Goal: Task Accomplishment & Management: Complete application form

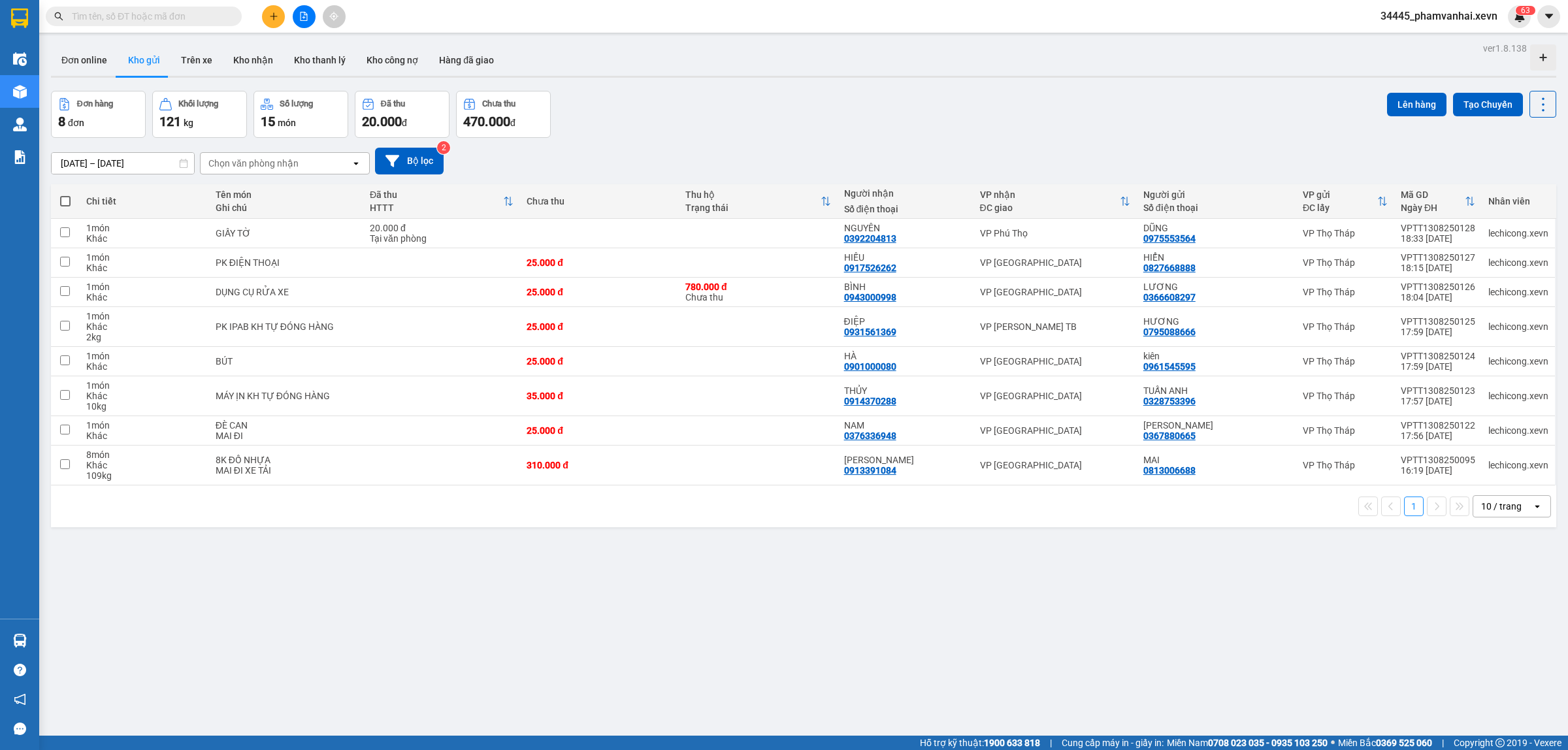
click at [199, 18] on input "text" at bounding box center [148, 16] width 154 height 14
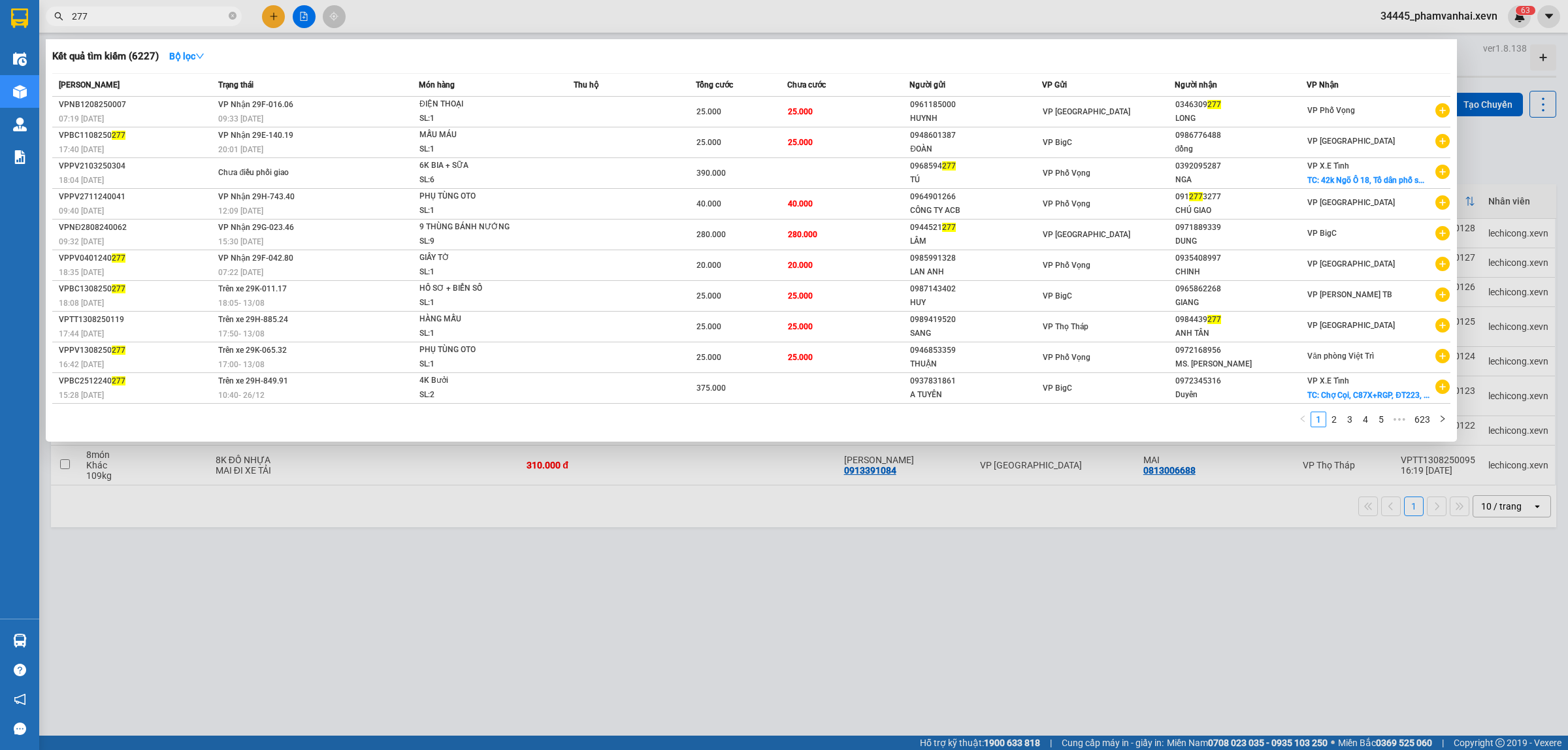
click at [184, 20] on input "277" at bounding box center [148, 16] width 154 height 14
type input "2772"
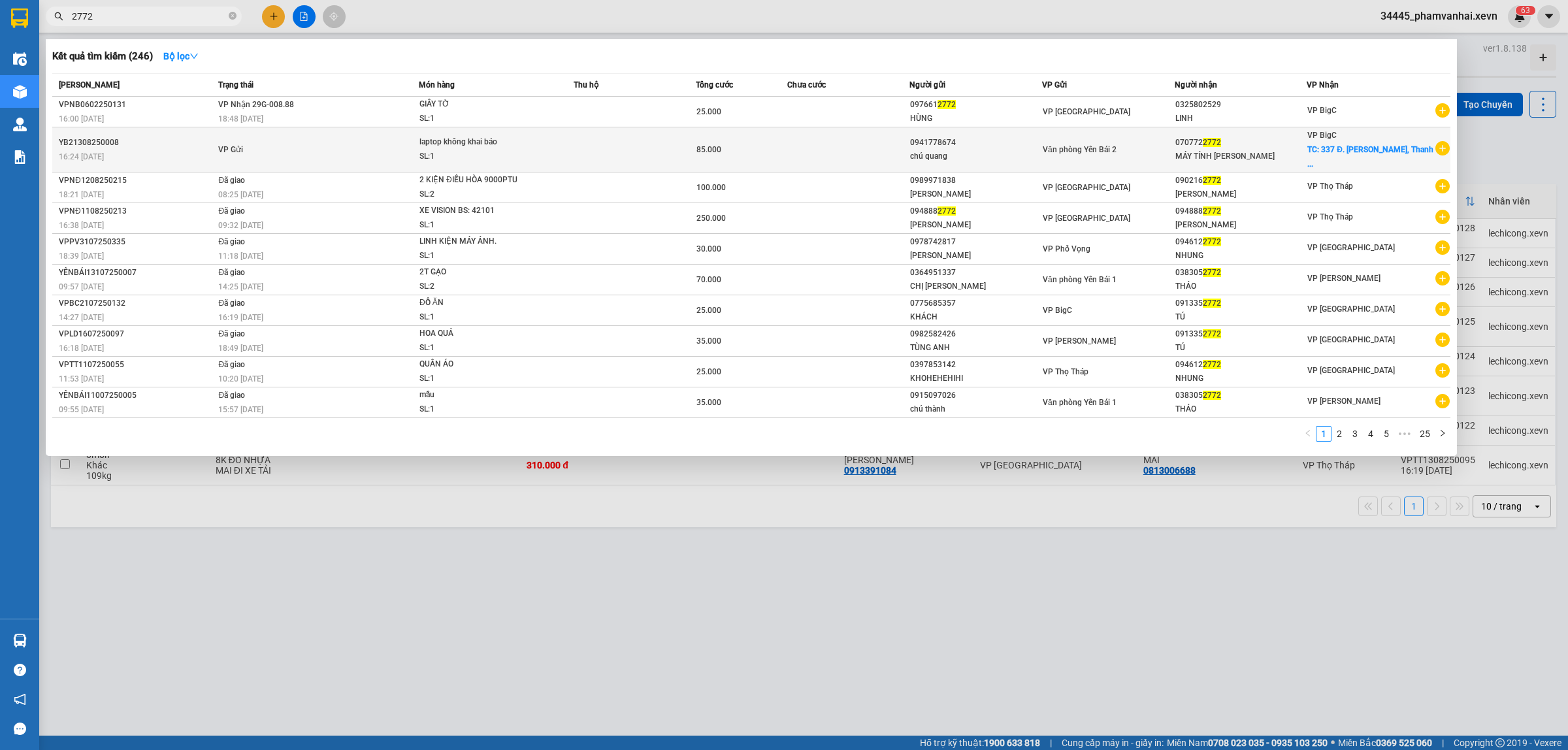
click at [585, 137] on td at bounding box center [635, 150] width 122 height 45
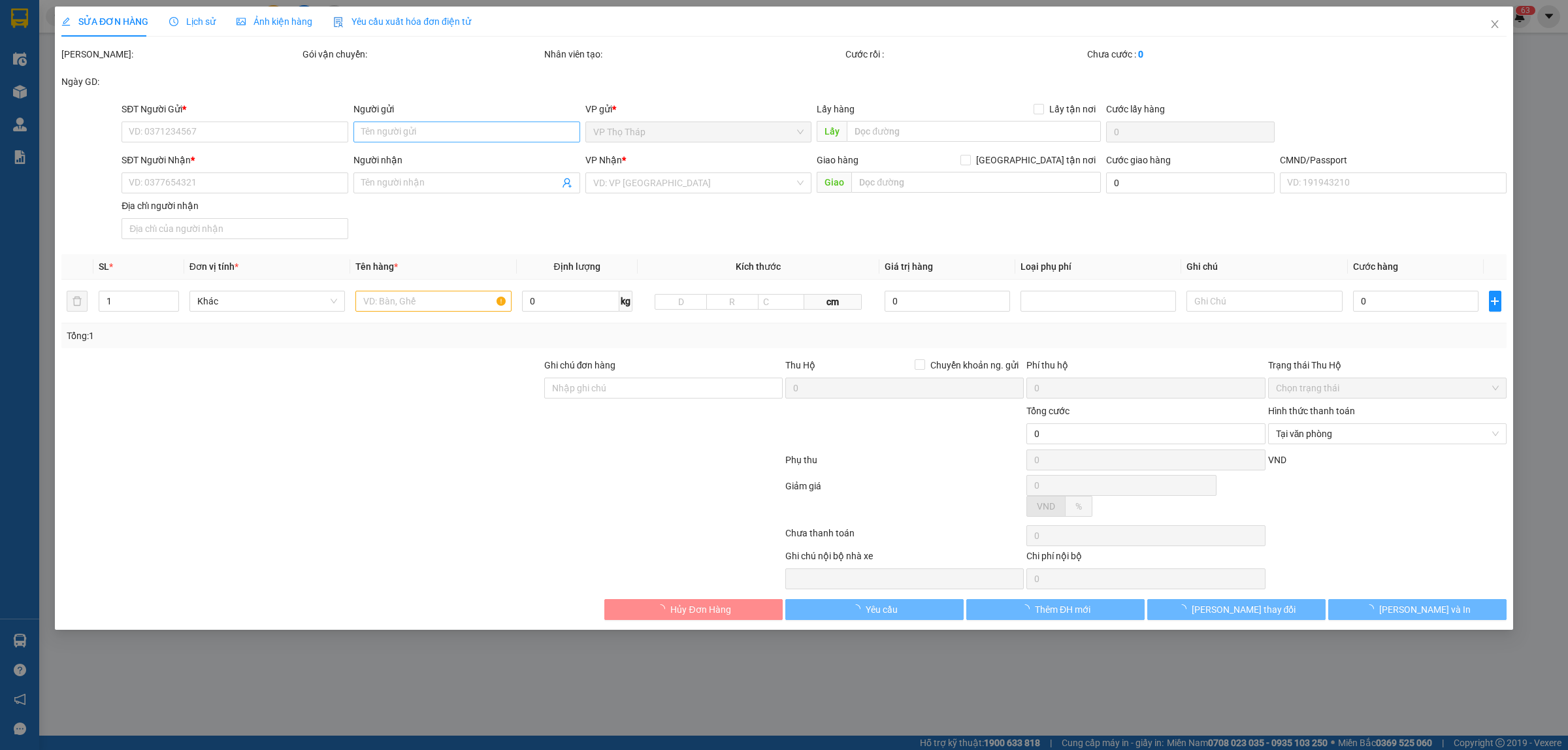
type input "0941778674"
type input "chú quang"
type input "0707722772"
type input "MÁY TÍNH [PERSON_NAME]"
checkbox input "true"
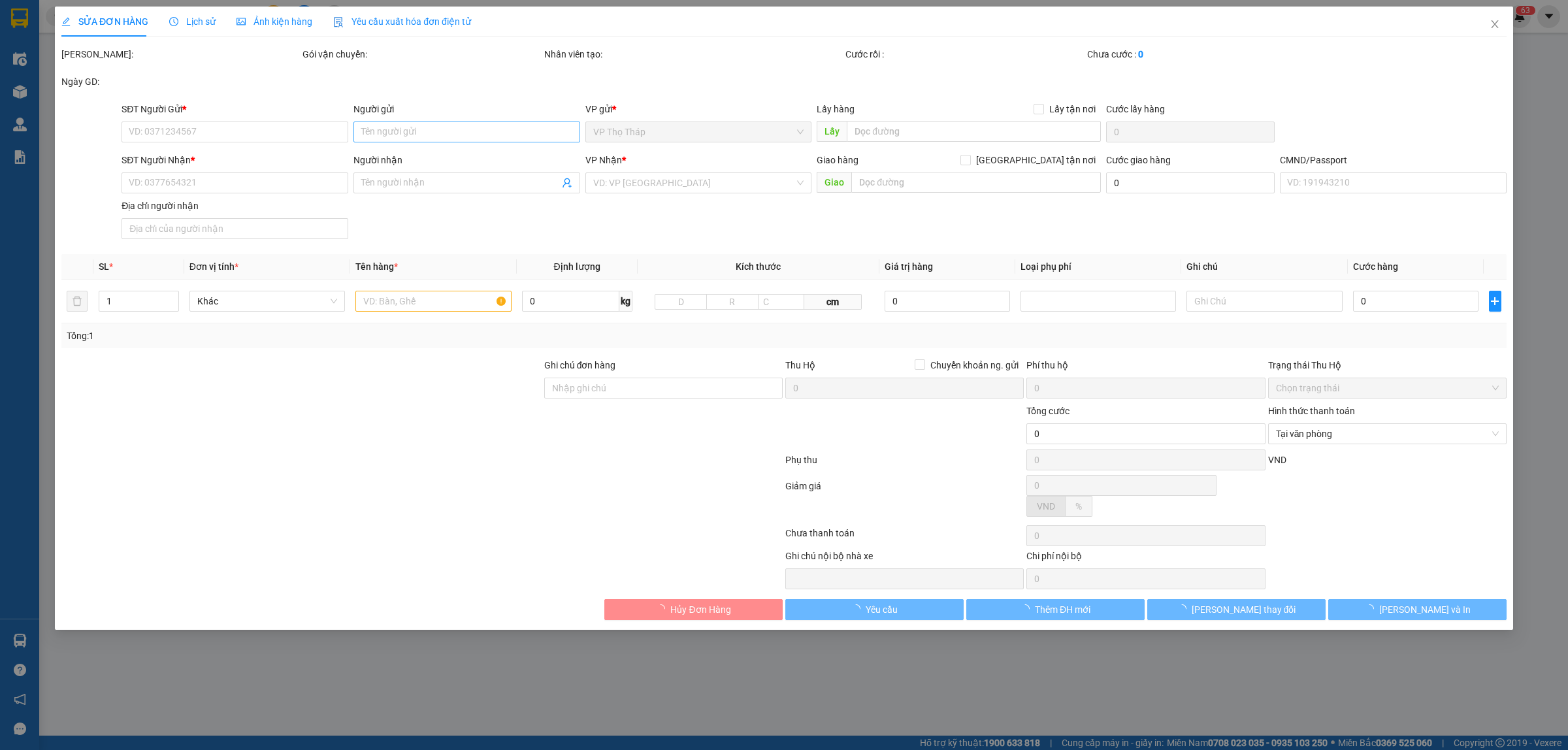
type input "337 Đ. [PERSON_NAME], [GEOGRAPHIC_DATA], [GEOGRAPHIC_DATA], [GEOGRAPHIC_DATA], …"
type input "001087026745 [PERSON_NAME] TRỌNG"
type input "85.000"
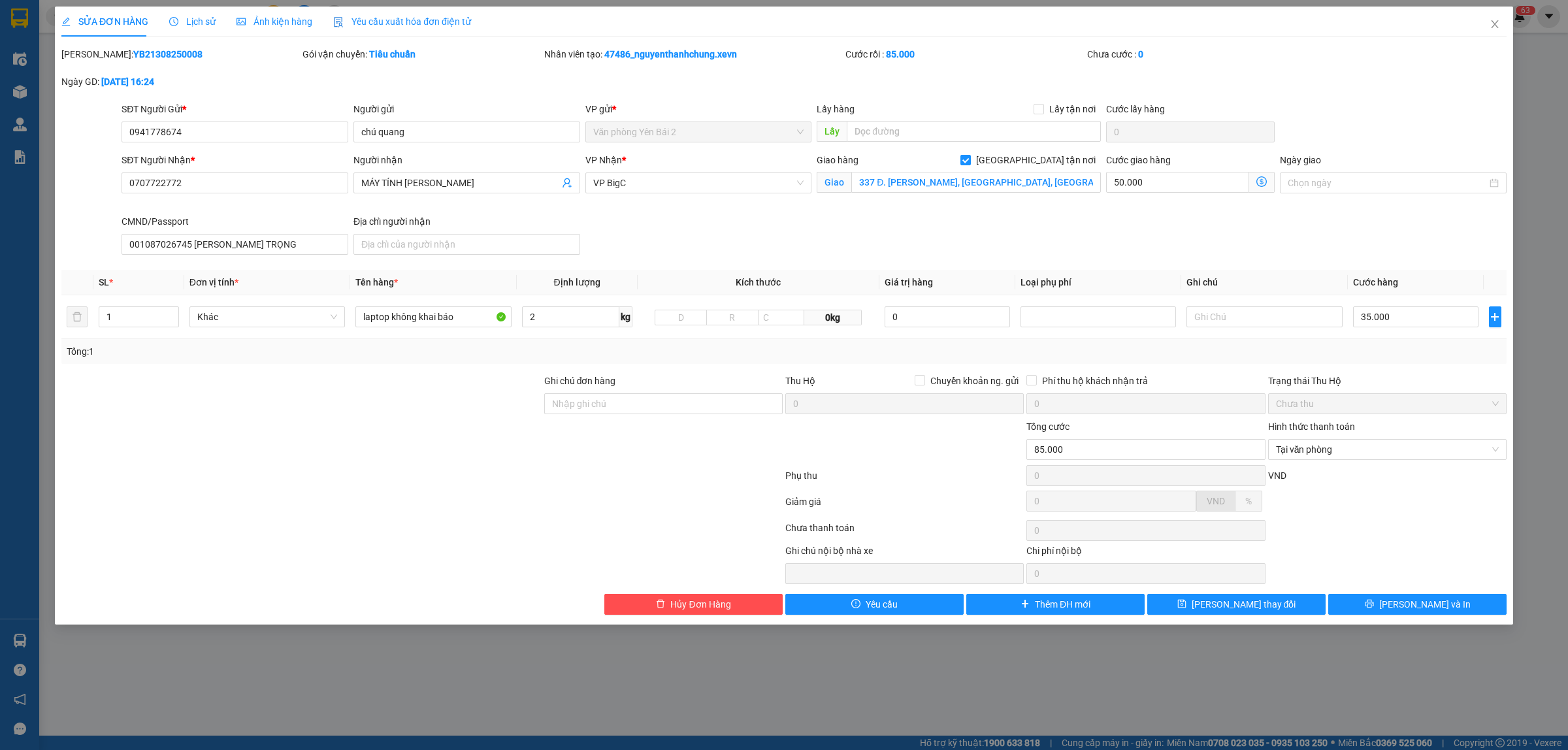
click at [202, 25] on span "Lịch sử" at bounding box center [192, 22] width 47 height 11
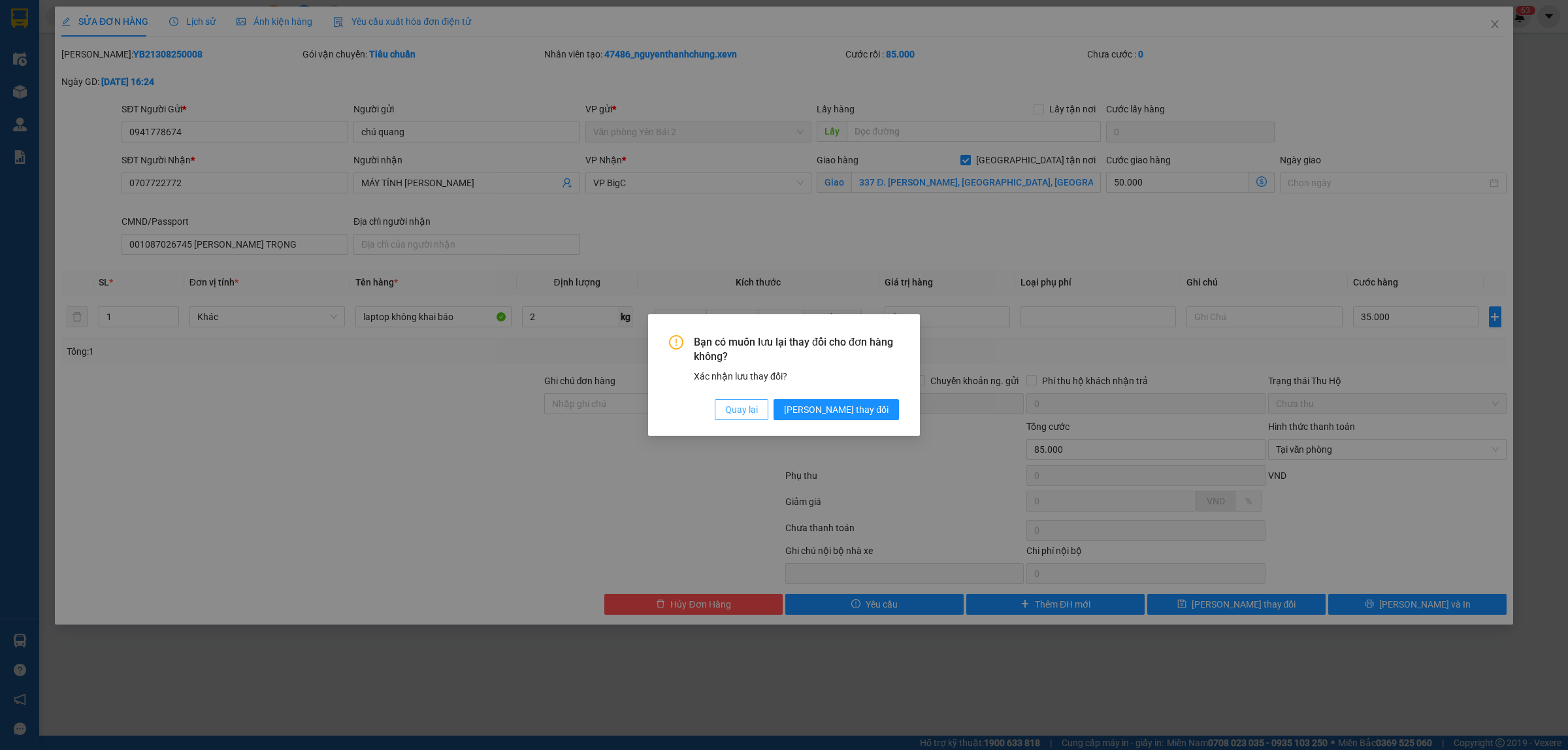
click at [758, 410] on span "Quay lại" at bounding box center [741, 410] width 33 height 14
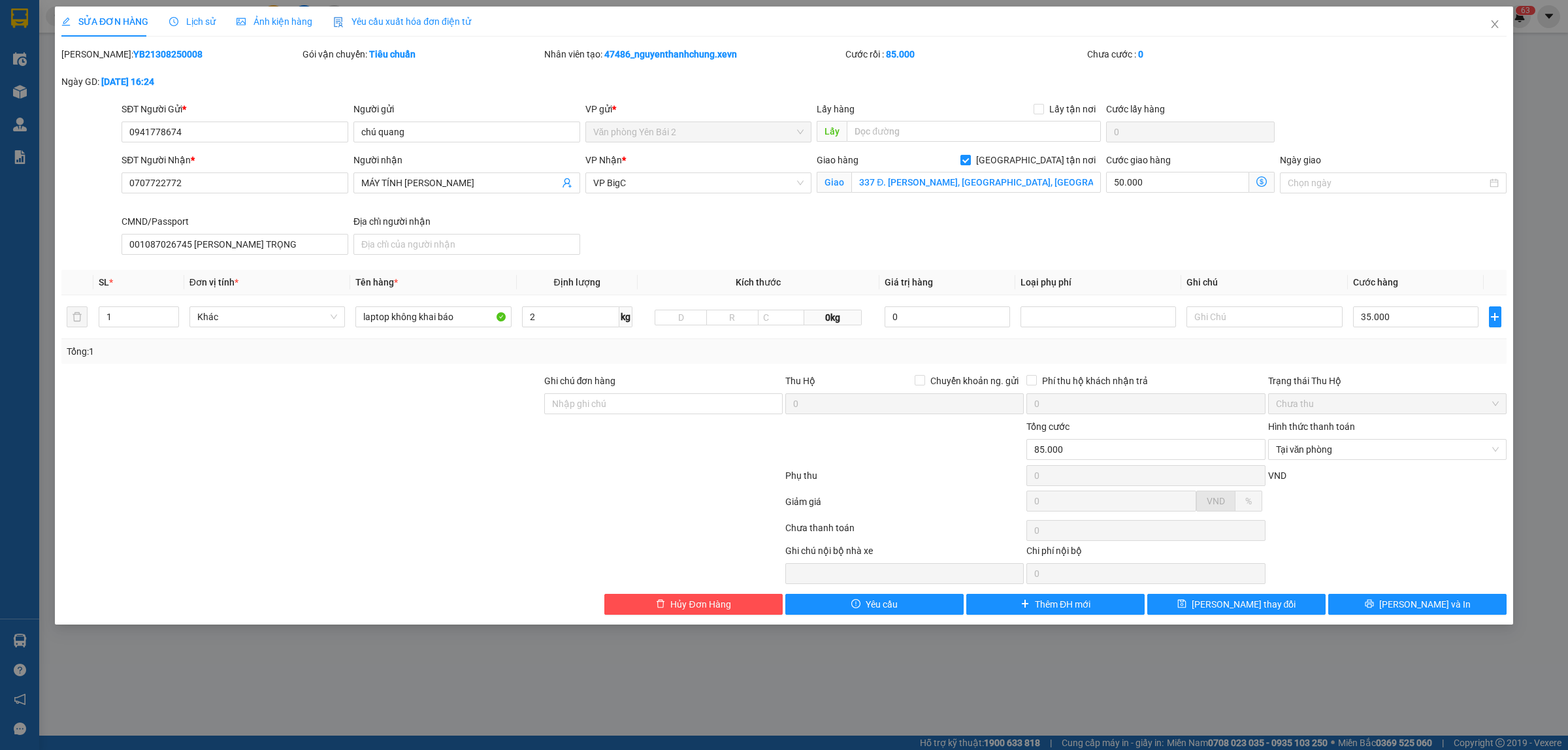
click at [204, 24] on span "Lịch sử" at bounding box center [192, 22] width 47 height 11
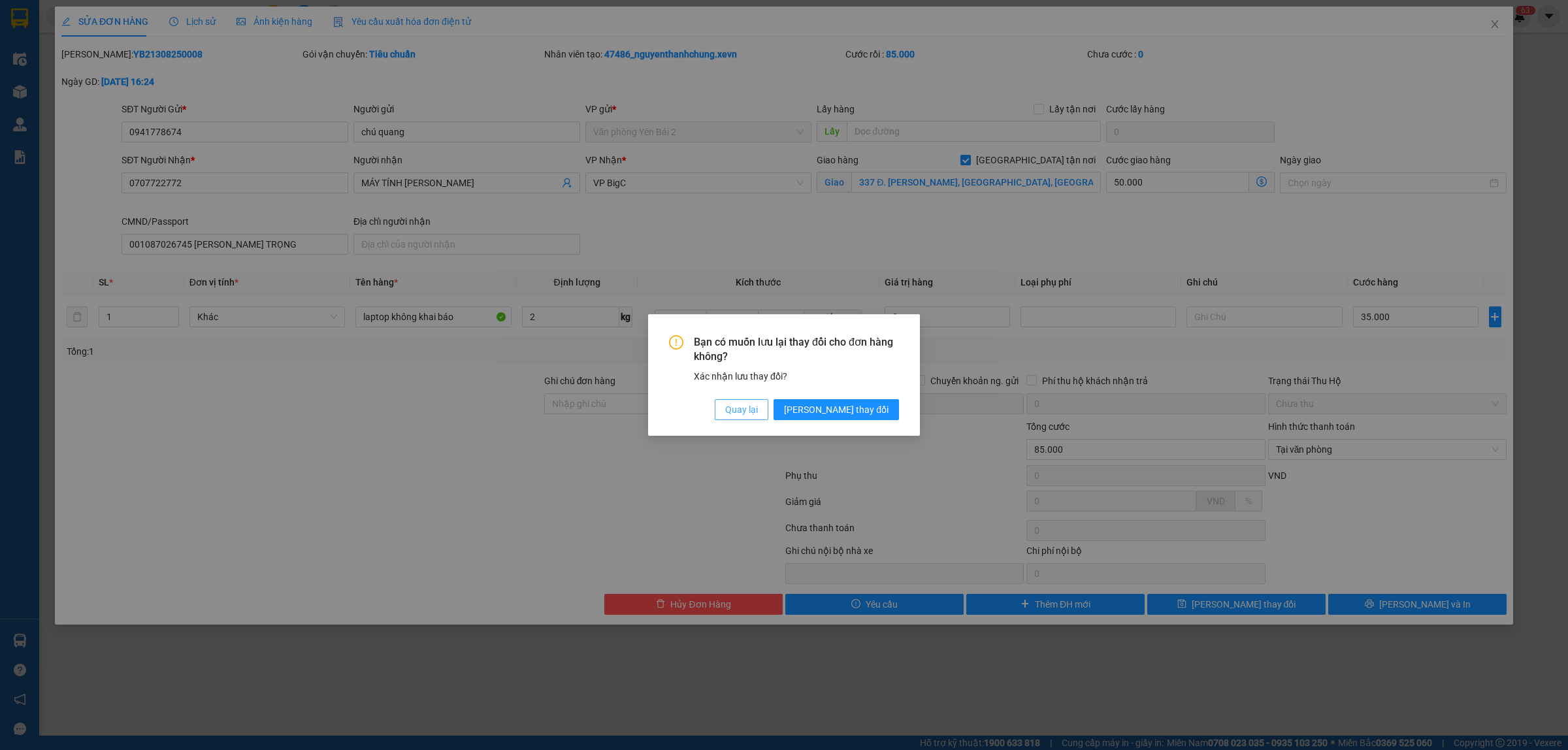
click at [758, 415] on span "Quay lại" at bounding box center [741, 410] width 33 height 14
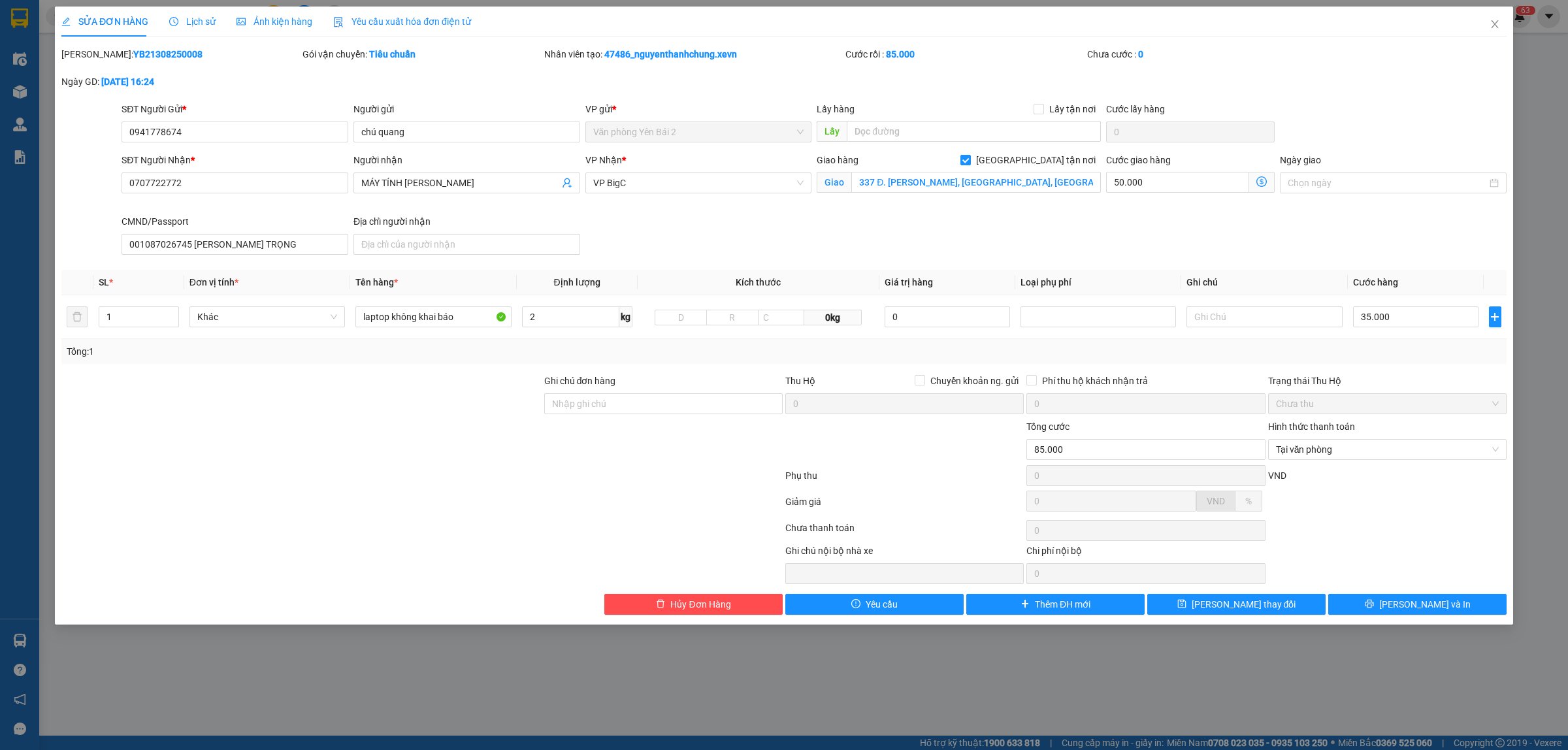
click at [198, 18] on span "Lịch sử" at bounding box center [192, 22] width 47 height 11
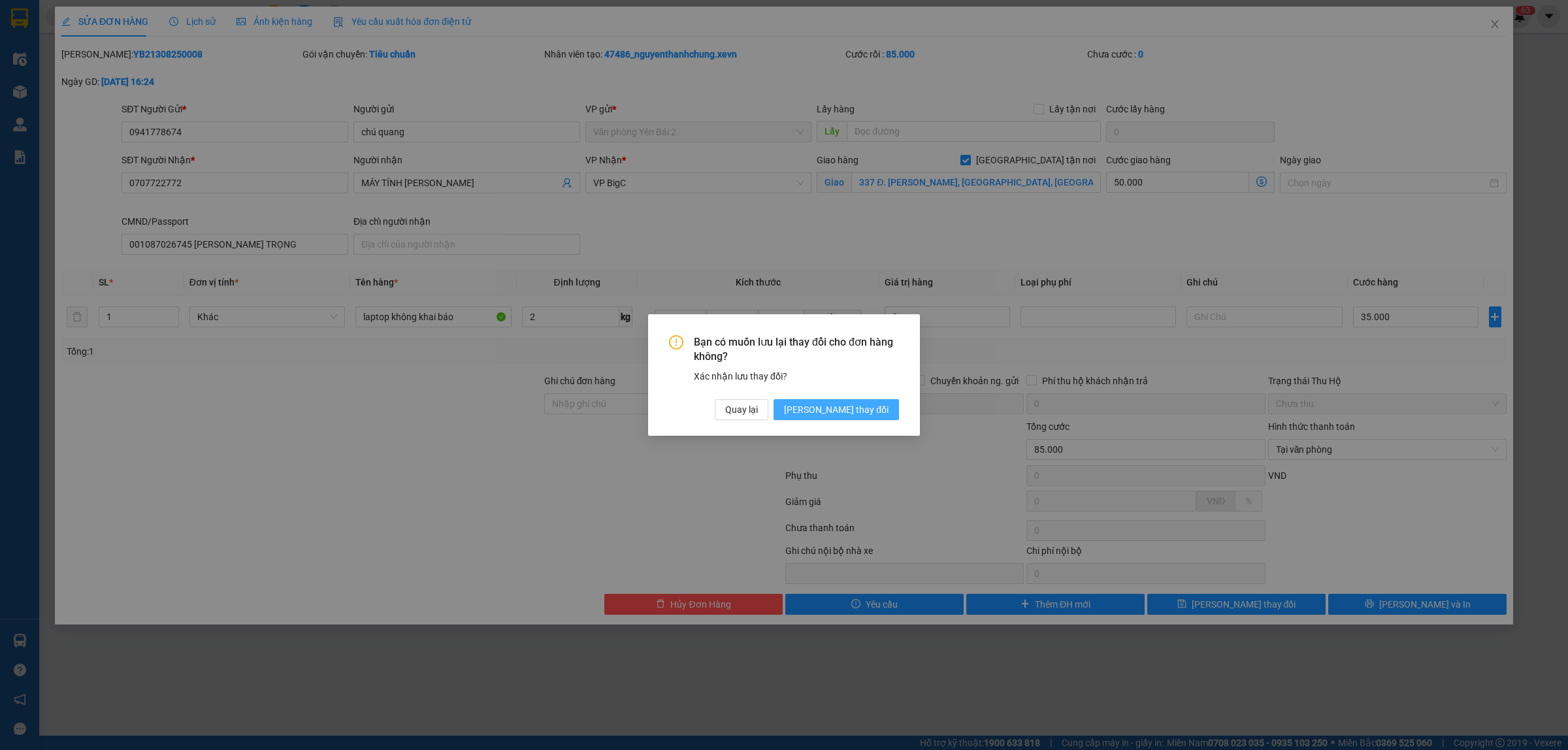
click at [856, 413] on span "[PERSON_NAME] thay đổi" at bounding box center [836, 410] width 104 height 14
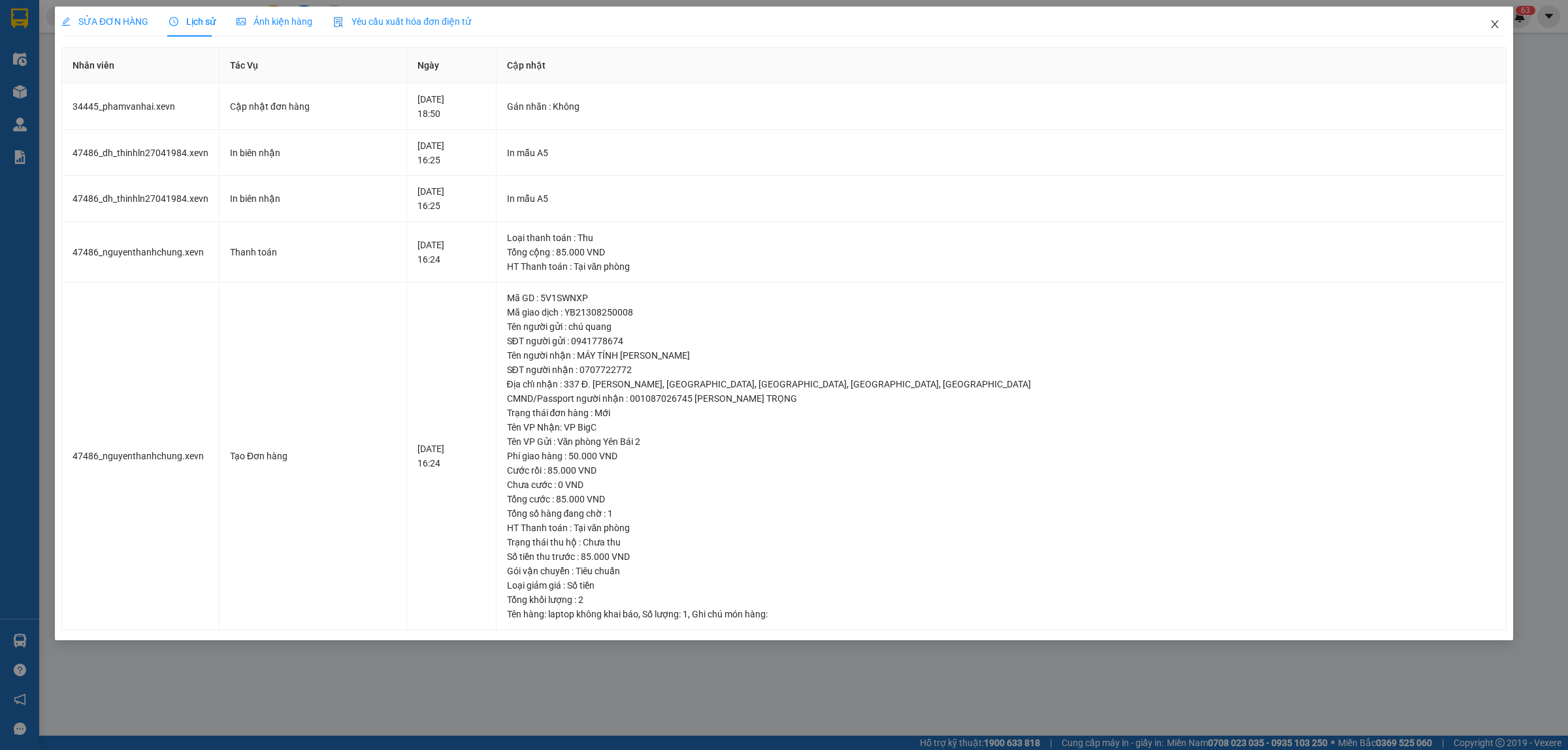
click at [1489, 26] on span "Close" at bounding box center [1495, 25] width 37 height 37
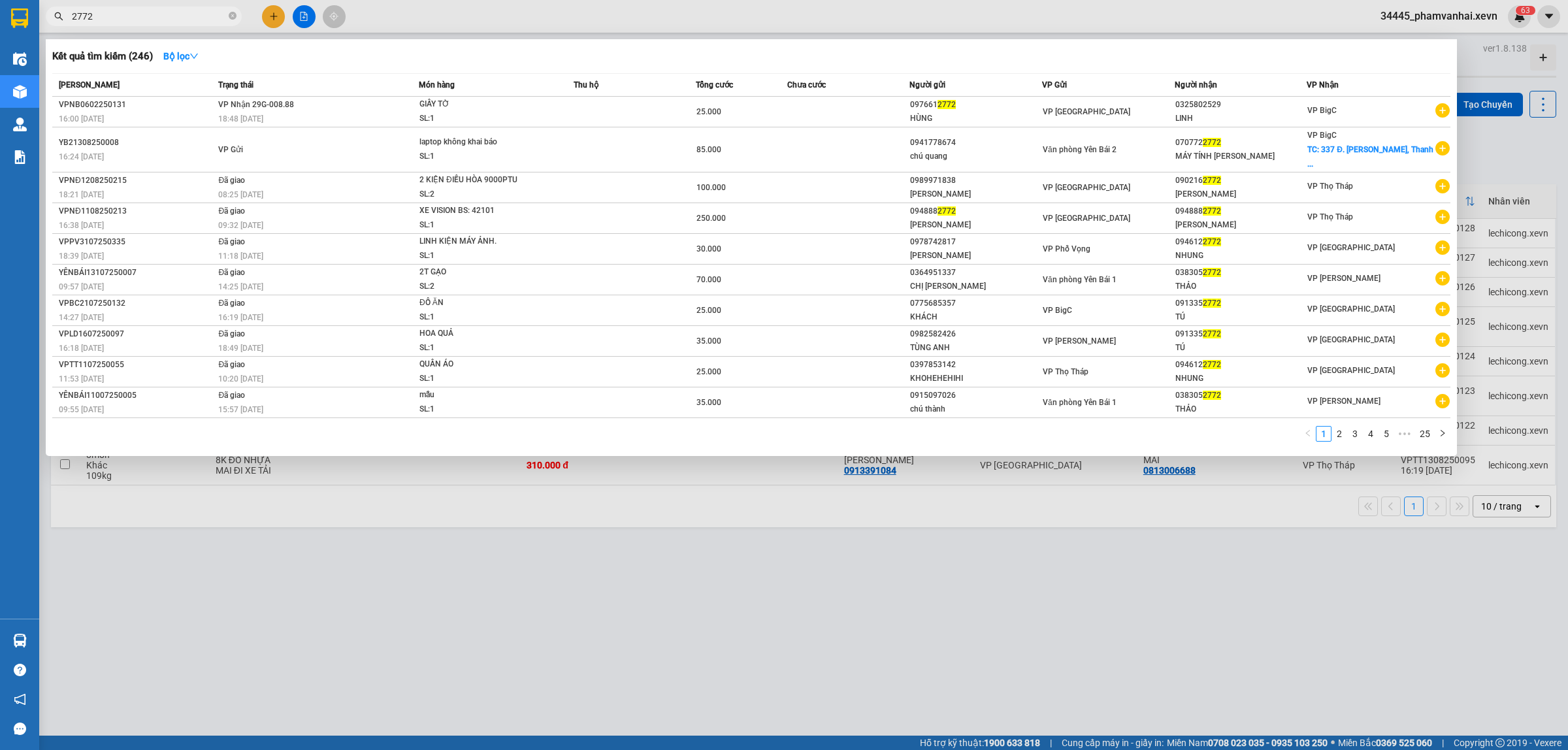
click at [152, 14] on input "2772" at bounding box center [148, 16] width 154 height 14
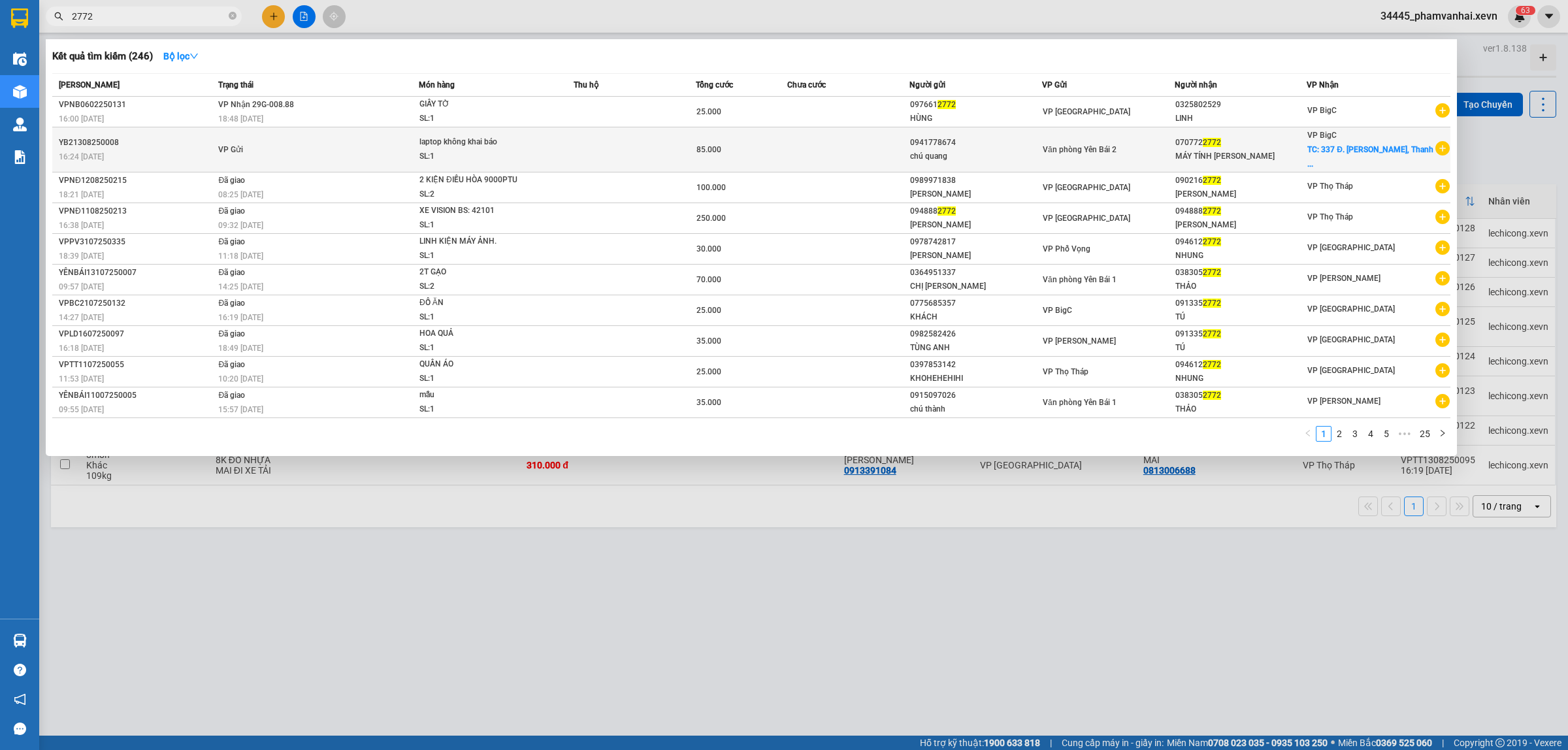
click at [886, 141] on td at bounding box center [848, 150] width 122 height 45
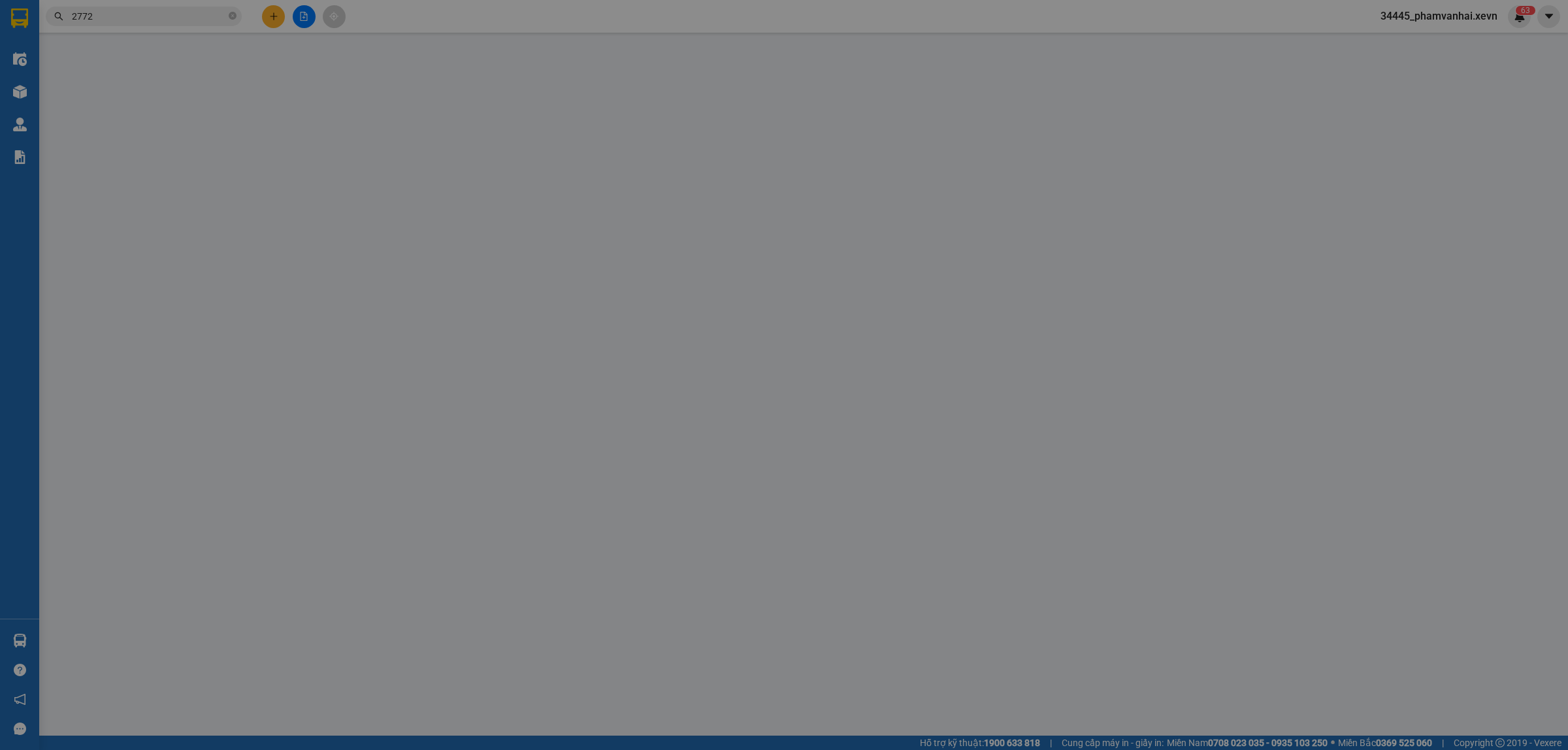
type input "0941778674"
type input "chú quang"
type input "0707722772"
type input "MÁY TÍNH [PERSON_NAME]"
checkbox input "true"
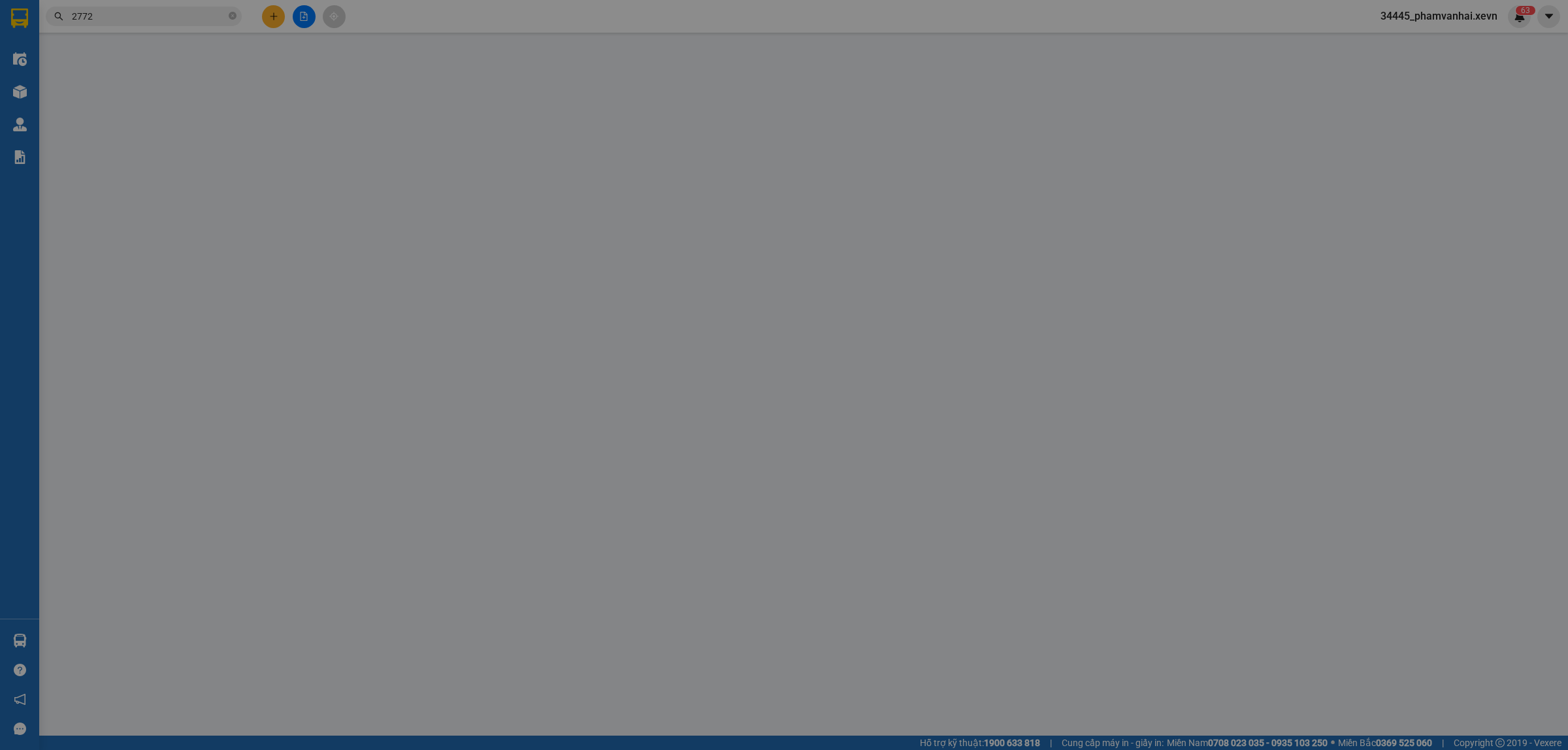
type input "337 Đ. [PERSON_NAME], [GEOGRAPHIC_DATA], [GEOGRAPHIC_DATA], [GEOGRAPHIC_DATA], …"
type input "001087026745 [PERSON_NAME] TRỌNG"
type input "85.000"
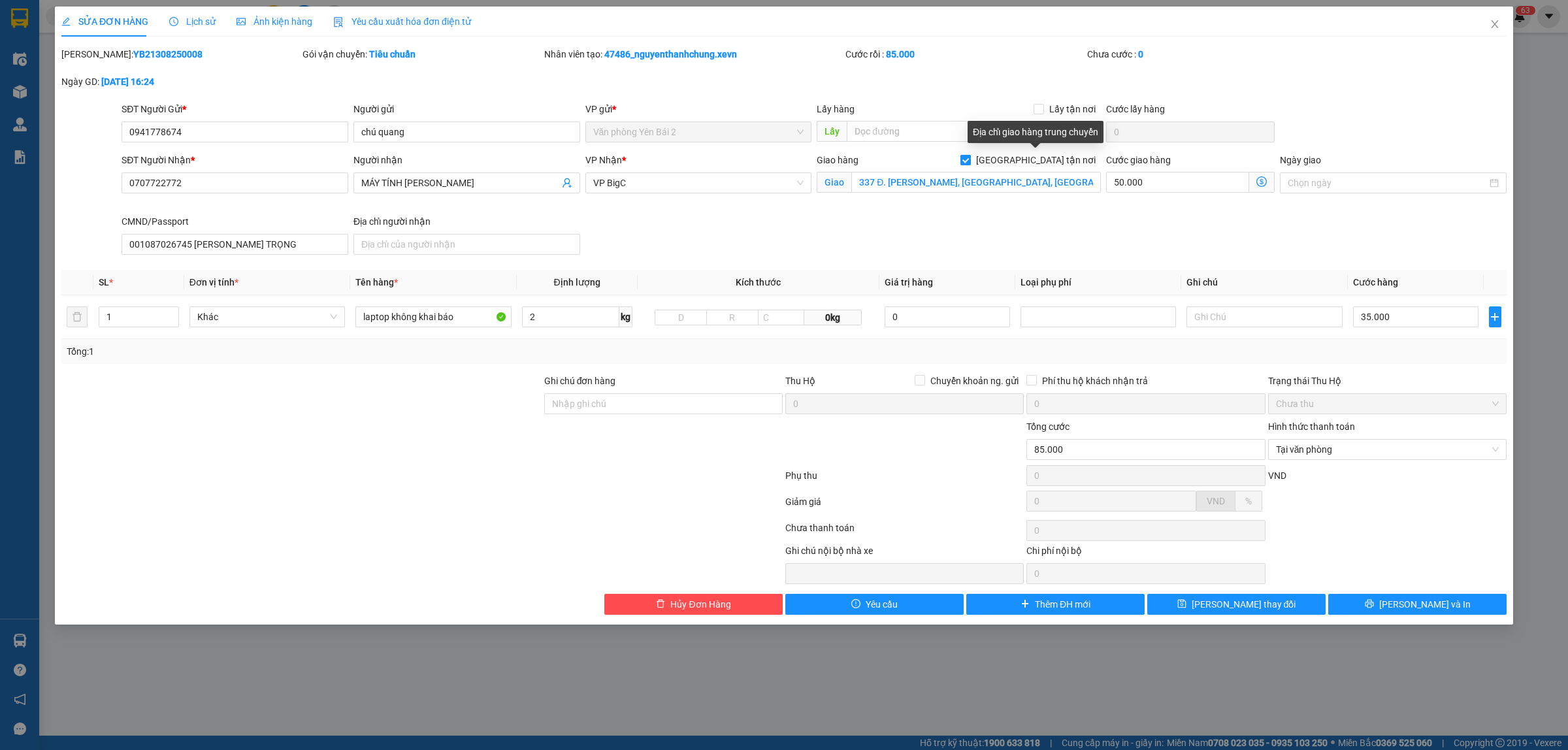
click at [970, 161] on input "[GEOGRAPHIC_DATA] tận nơi" at bounding box center [965, 160] width 9 height 9
checkbox input "false"
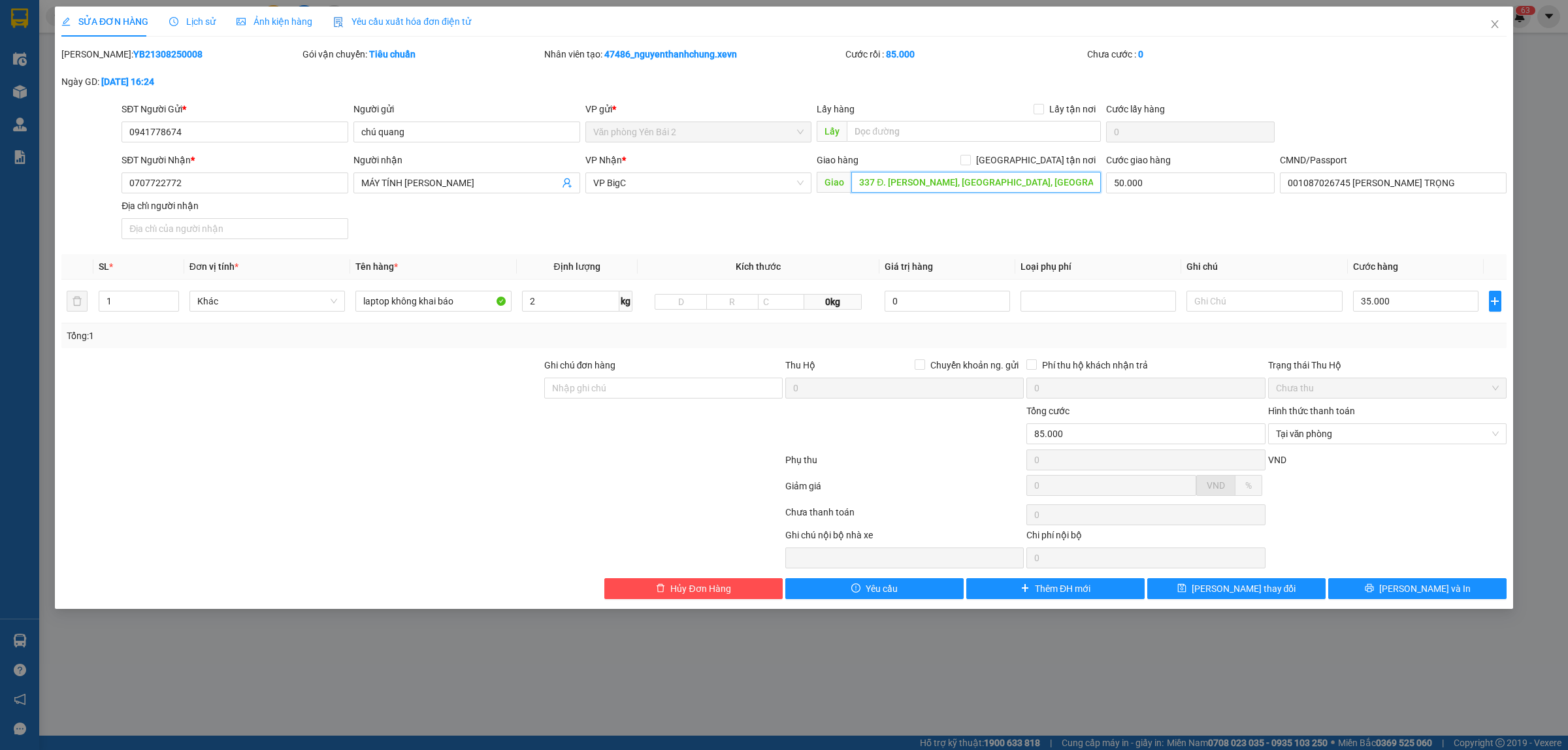
click at [1005, 179] on input "337 Đ. [PERSON_NAME], [GEOGRAPHIC_DATA], [GEOGRAPHIC_DATA], [GEOGRAPHIC_DATA], …" at bounding box center [976, 183] width 250 height 21
click at [850, 589] on button "Yêu cầu" at bounding box center [875, 589] width 179 height 21
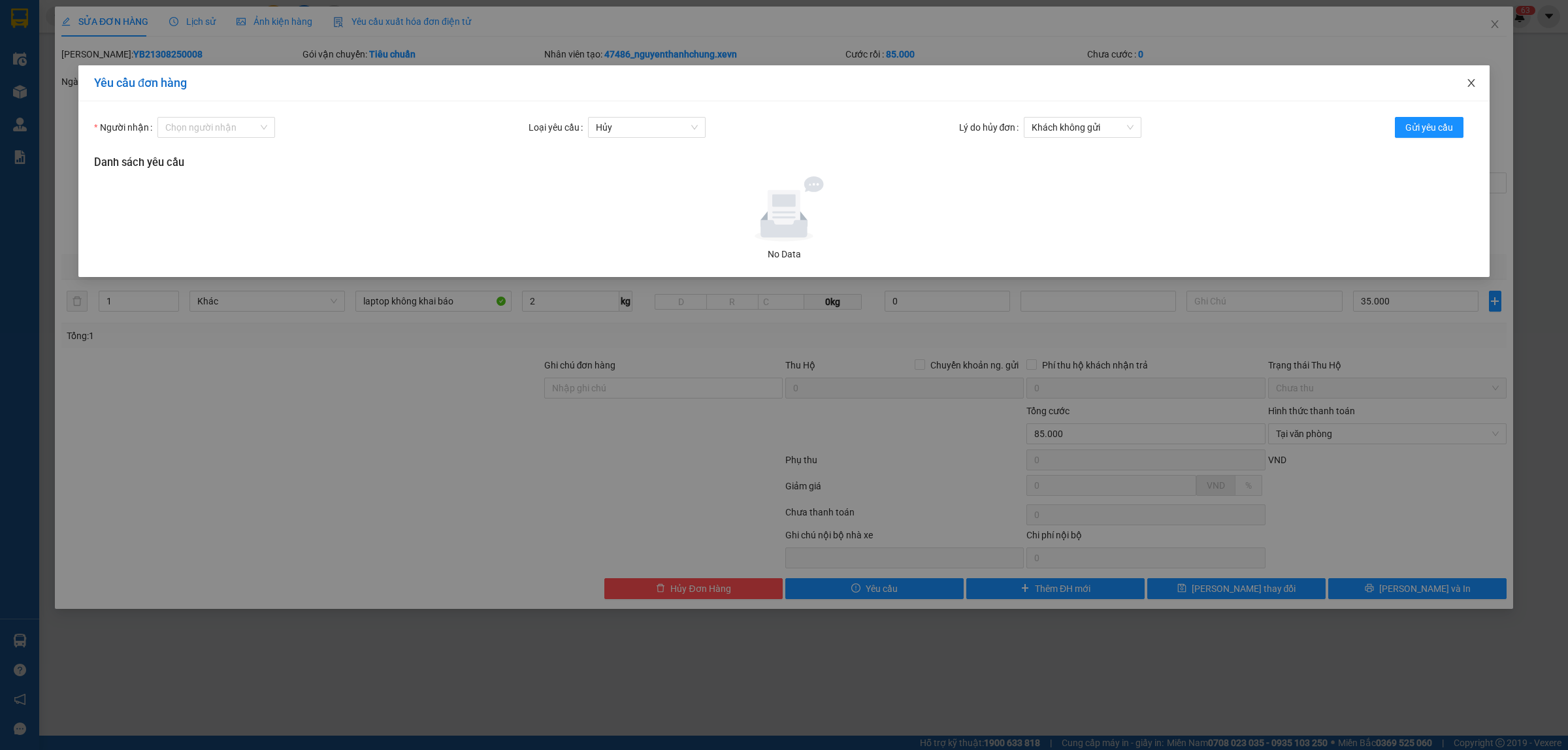
click at [1458, 82] on span "Close" at bounding box center [1471, 84] width 37 height 37
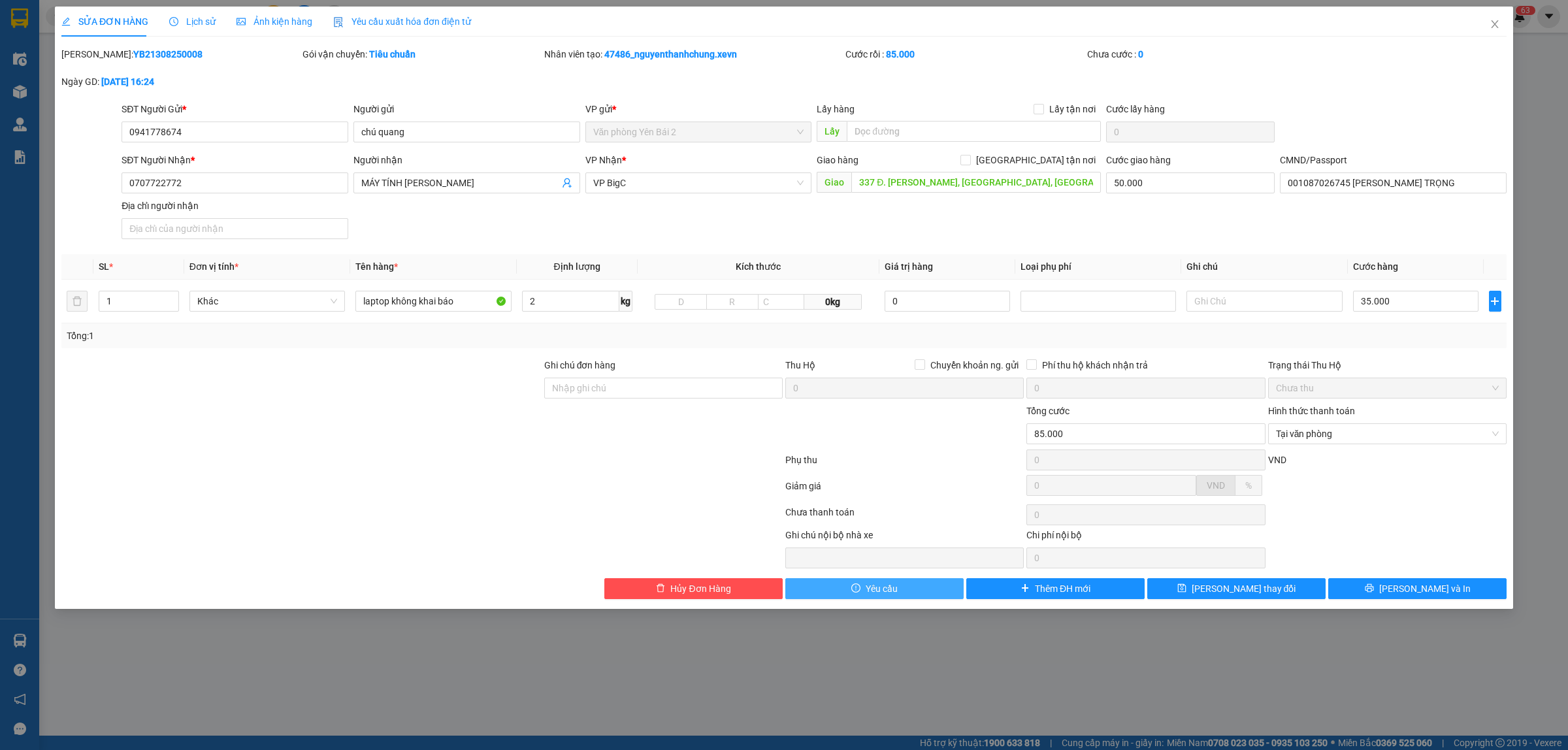
drag, startPoint x: 1467, startPoint y: 82, endPoint x: 1475, endPoint y: 79, distance: 8.5
click at [1468, 82] on div "Total Paid Fee 85.000 Total UnPaid Fee 0 Cash Collection Total Fee Mã ĐH: YB213…" at bounding box center [784, 323] width 1445 height 552
drag, startPoint x: 1491, startPoint y: 30, endPoint x: 1516, endPoint y: 12, distance: 30.8
click at [1491, 28] on icon "close" at bounding box center [1495, 24] width 11 height 11
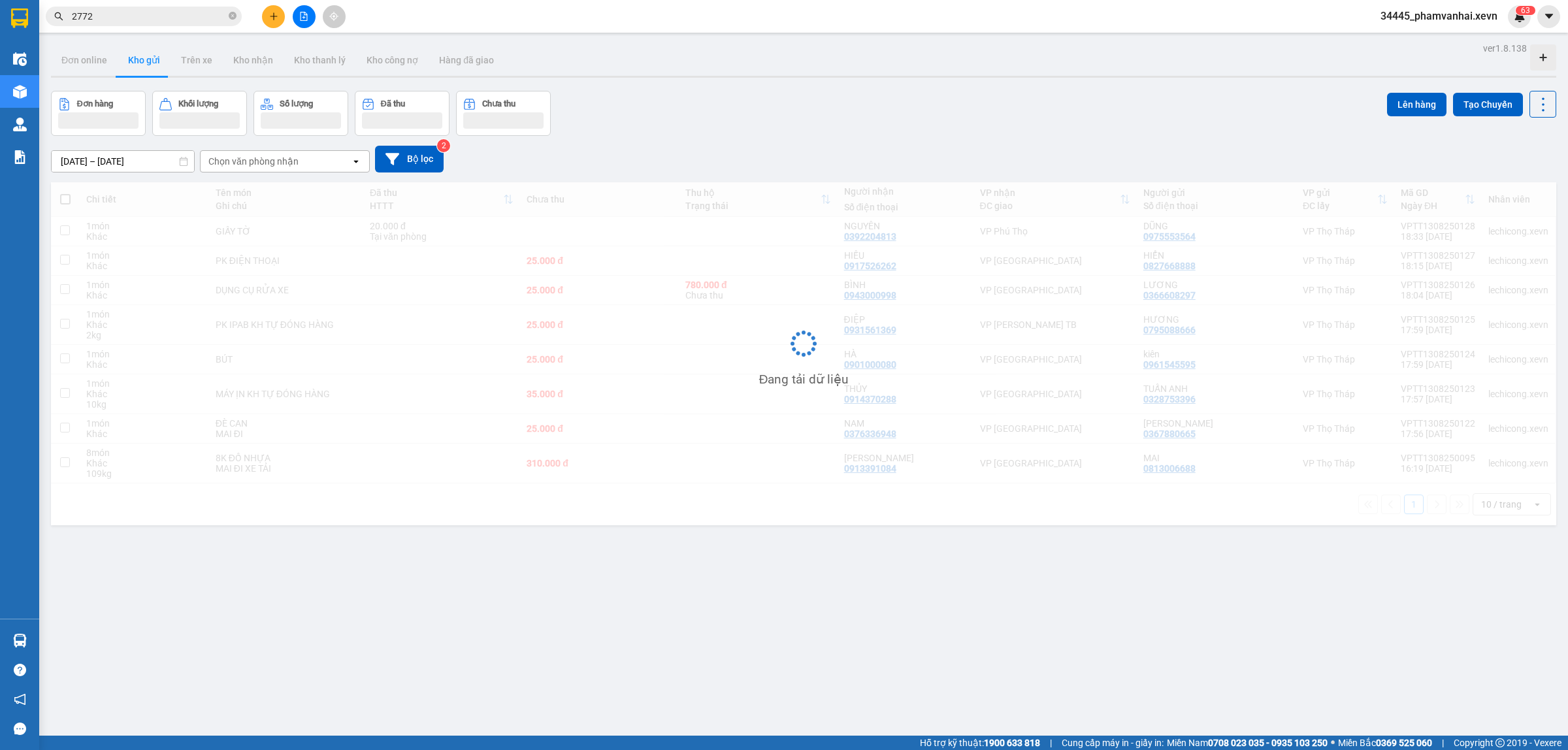
click at [1517, 12] on sup "6 3" at bounding box center [1525, 11] width 20 height 9
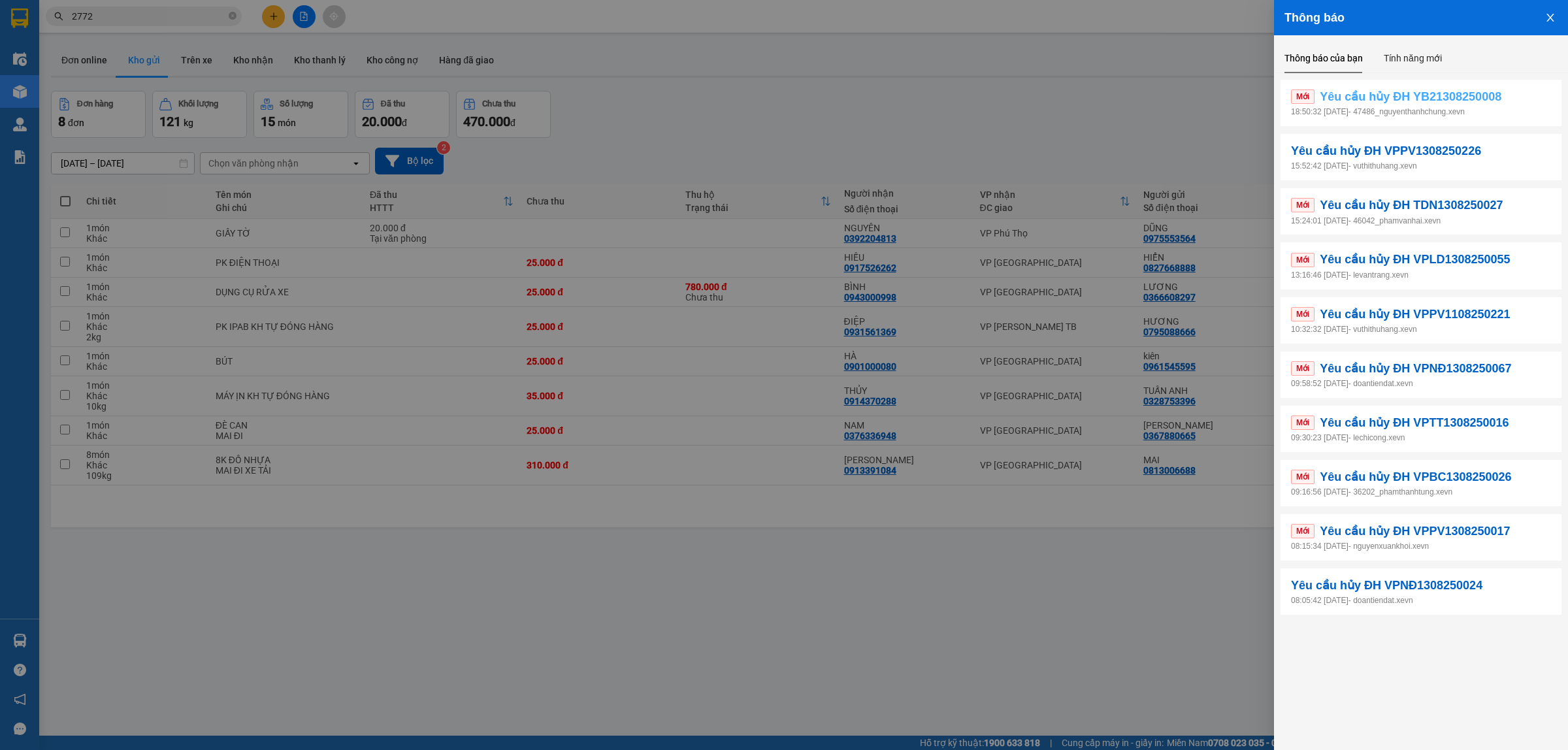
click at [1422, 95] on span "Yêu cầu hủy ĐH YB21308250008" at bounding box center [1410, 97] width 182 height 18
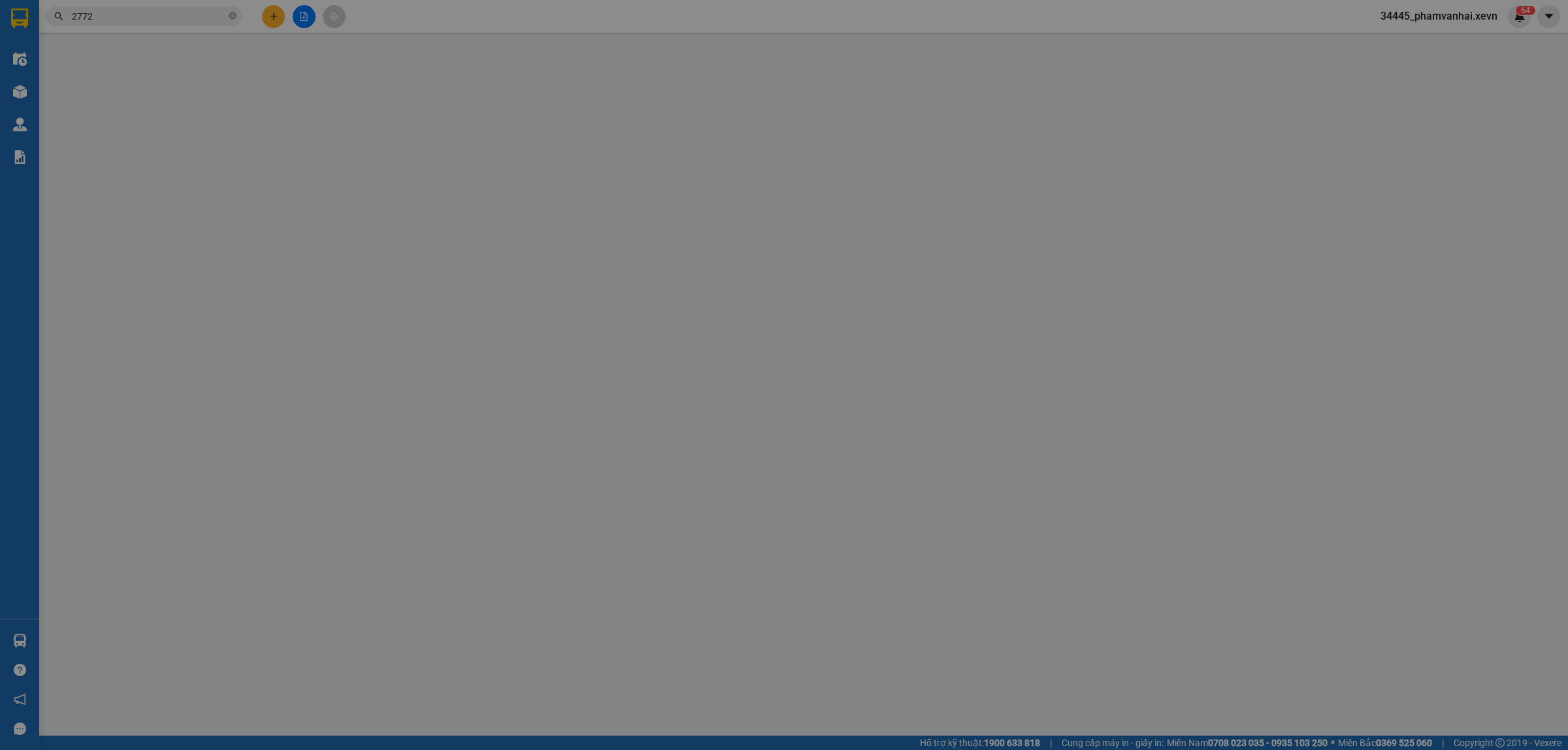
type input "0941778674"
type input "chú quang"
type input "0707722772"
type input "MÁY TÍNH [PERSON_NAME]"
checkbox input "true"
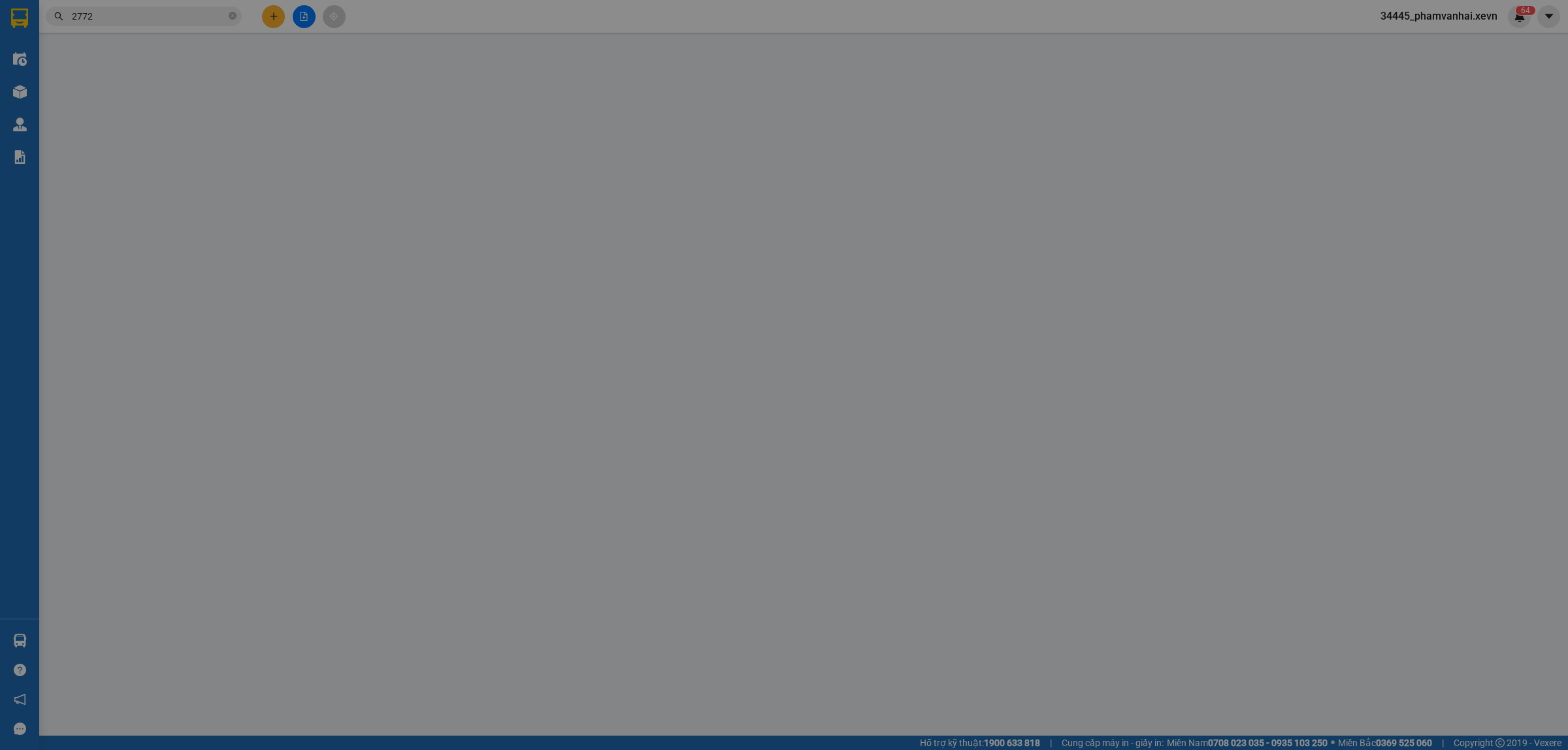
type input "337 Đ. [PERSON_NAME], [GEOGRAPHIC_DATA], [GEOGRAPHIC_DATA], [GEOGRAPHIC_DATA], …"
type input "001087026745 [PERSON_NAME] TRỌNG"
type input "85.000"
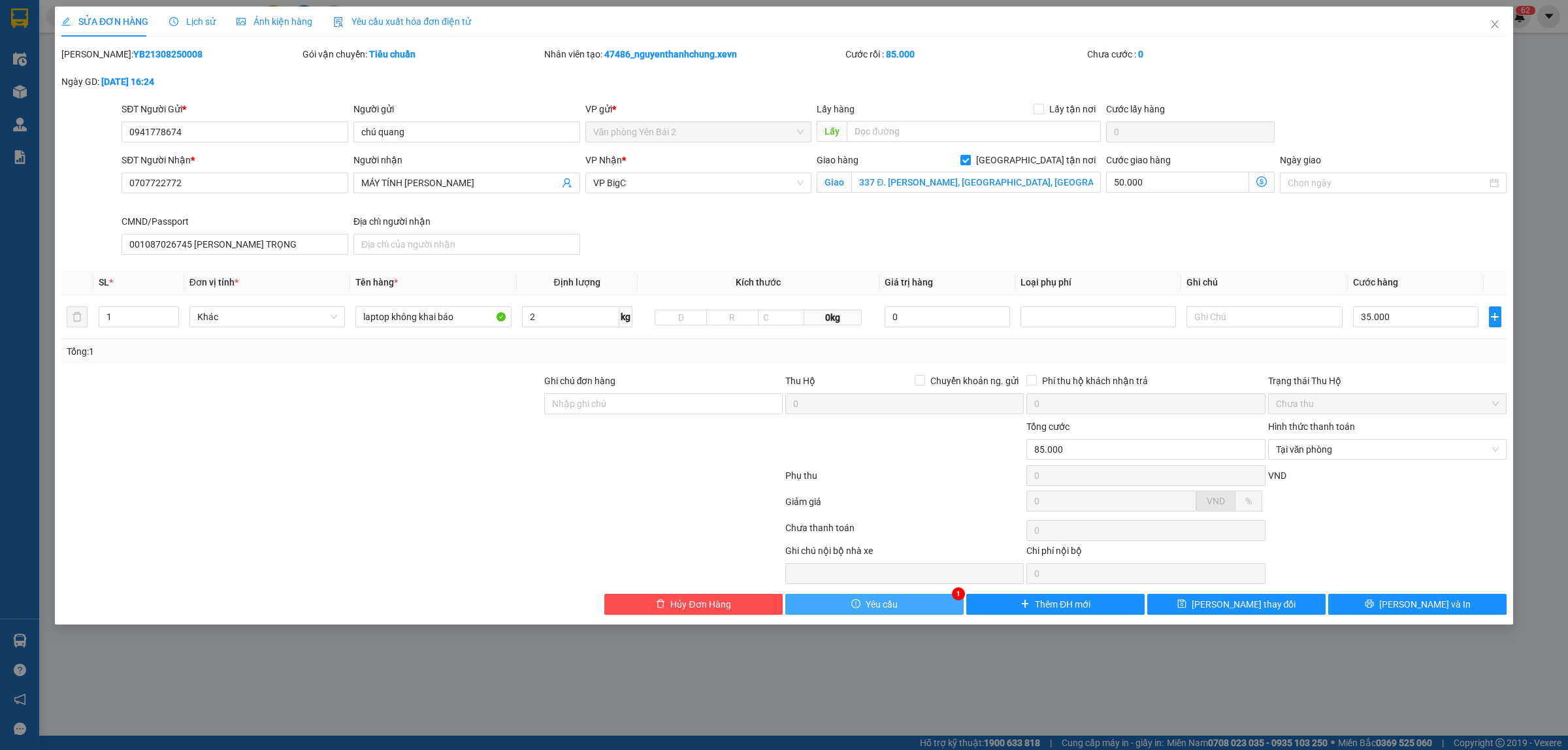
click at [939, 608] on button "Yêu cầu" at bounding box center [875, 604] width 179 height 21
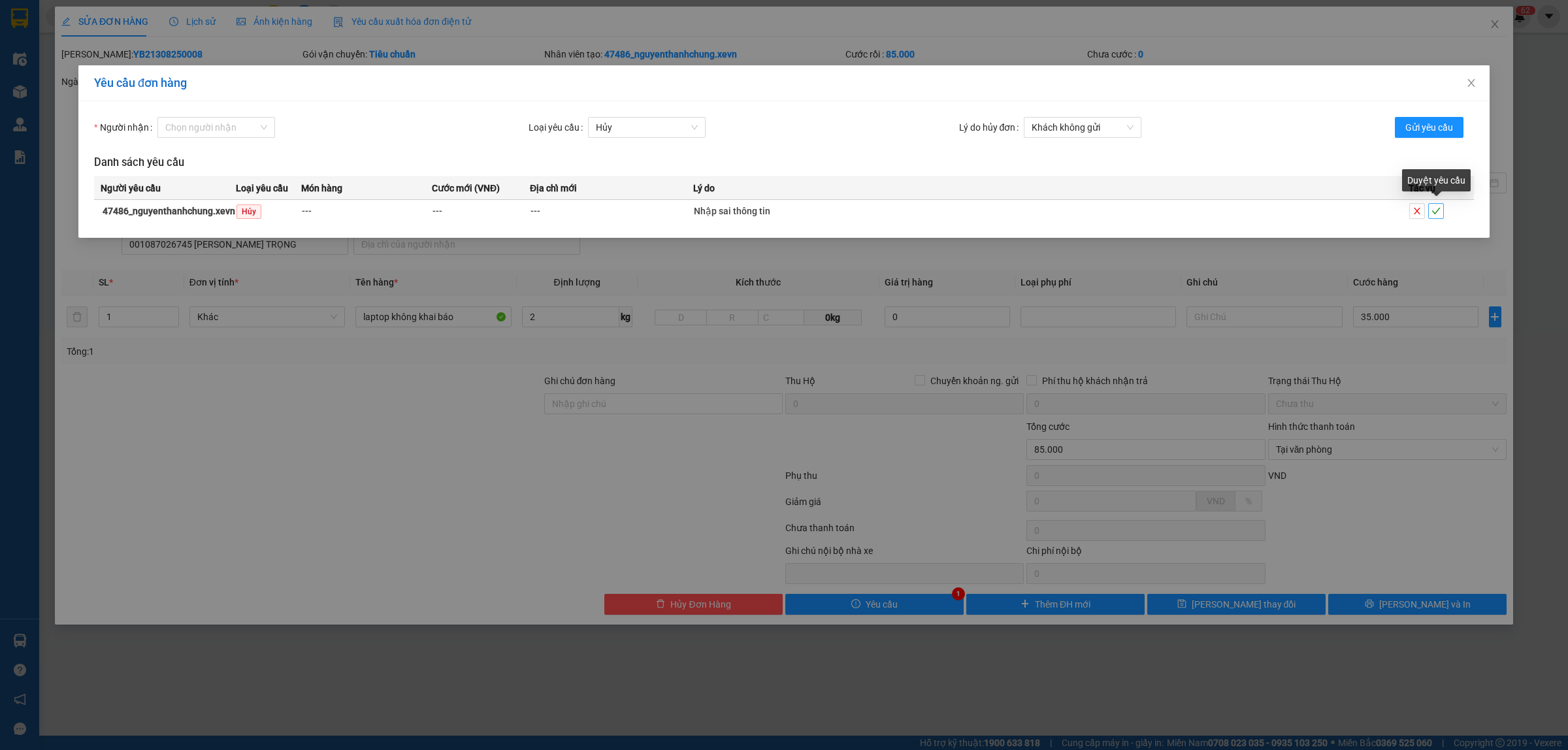
click at [1433, 210] on icon "check" at bounding box center [1436, 211] width 9 height 9
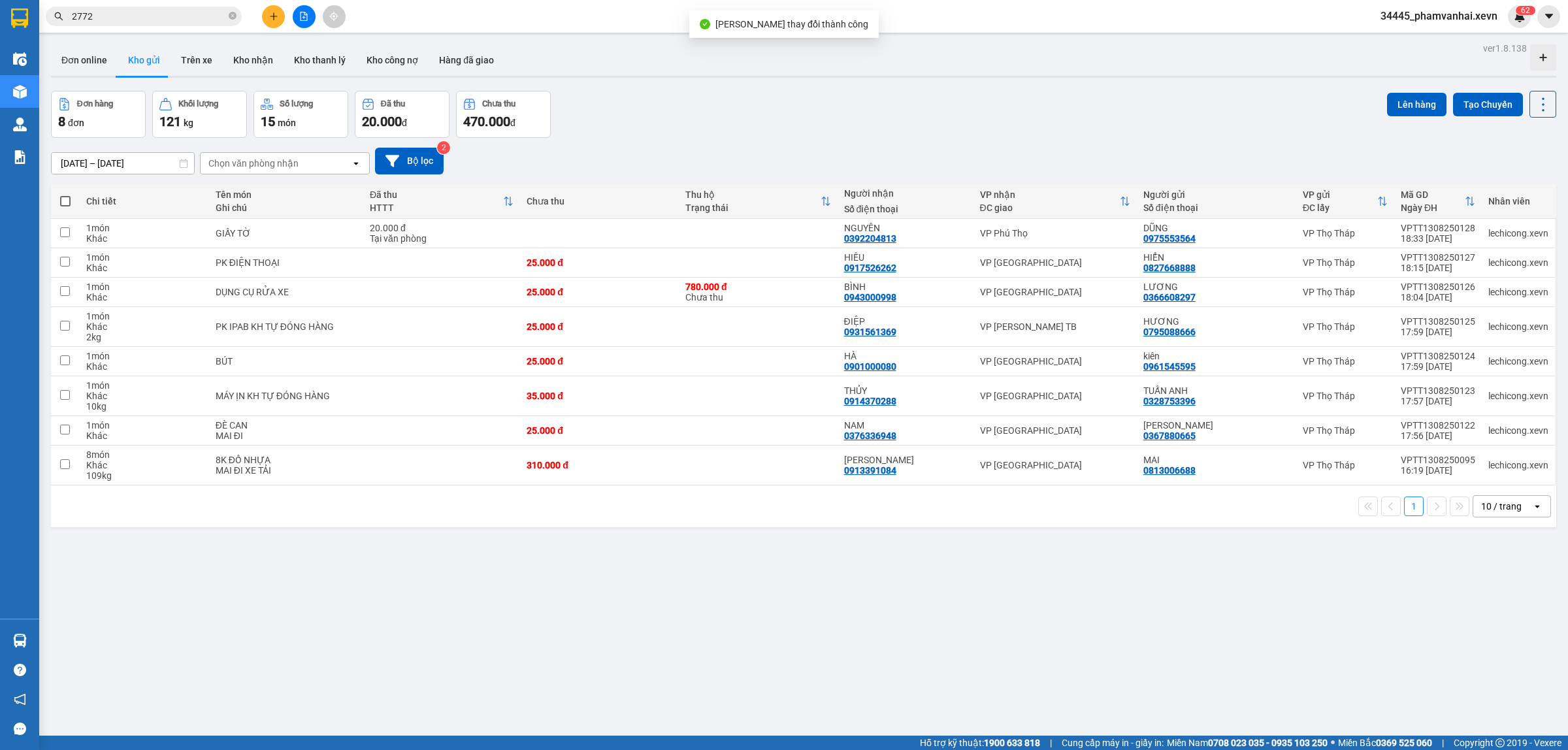
click at [147, 13] on input "2772" at bounding box center [148, 16] width 154 height 14
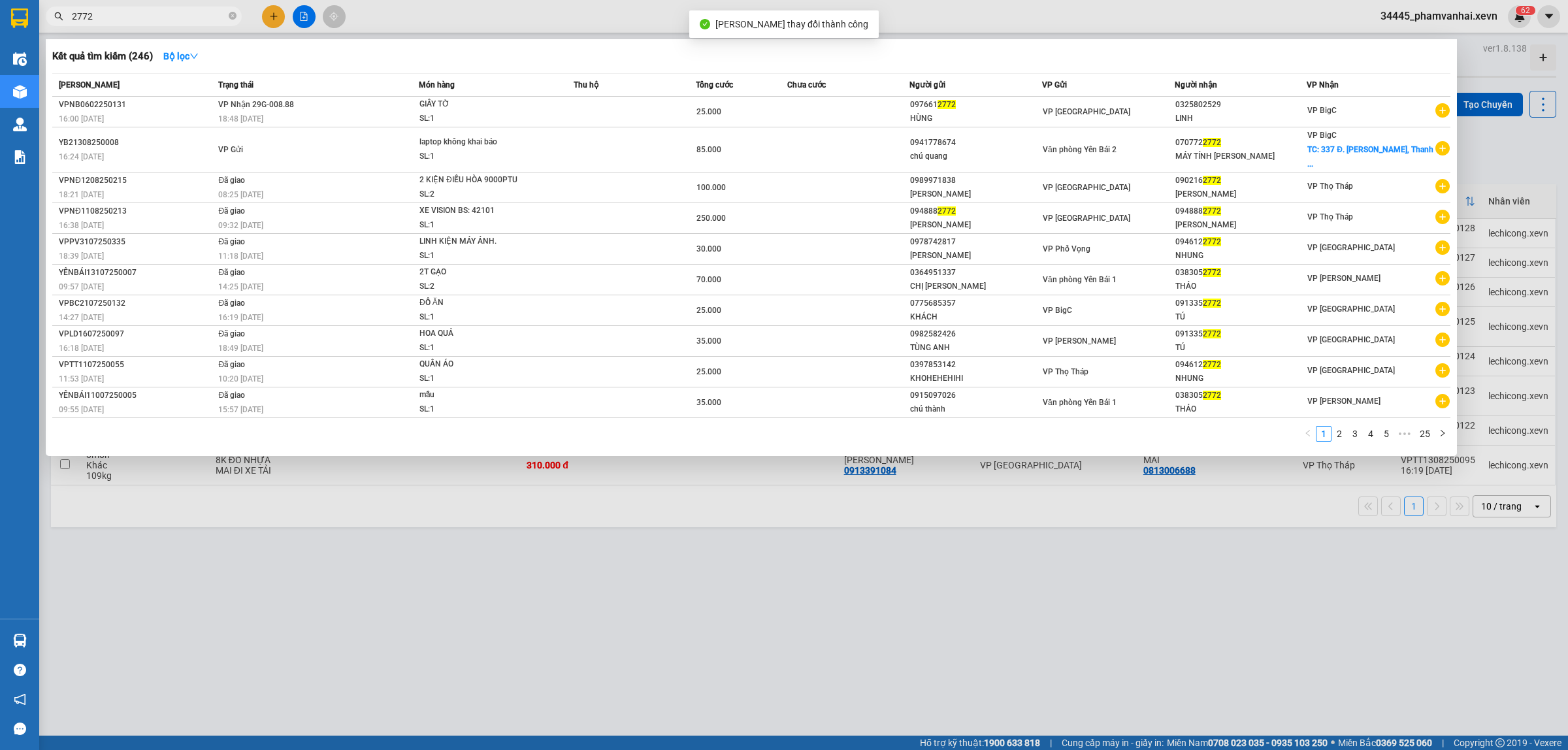
click at [147, 15] on input "2772" at bounding box center [148, 16] width 154 height 14
